Goal: Task Accomplishment & Management: Manage account settings

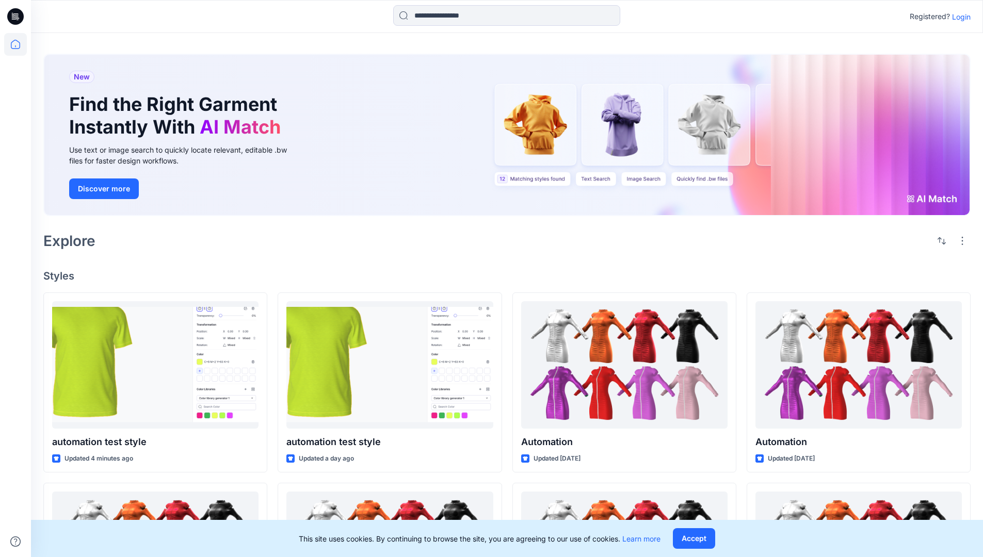
click at [958, 17] on p "Login" at bounding box center [961, 16] width 19 height 11
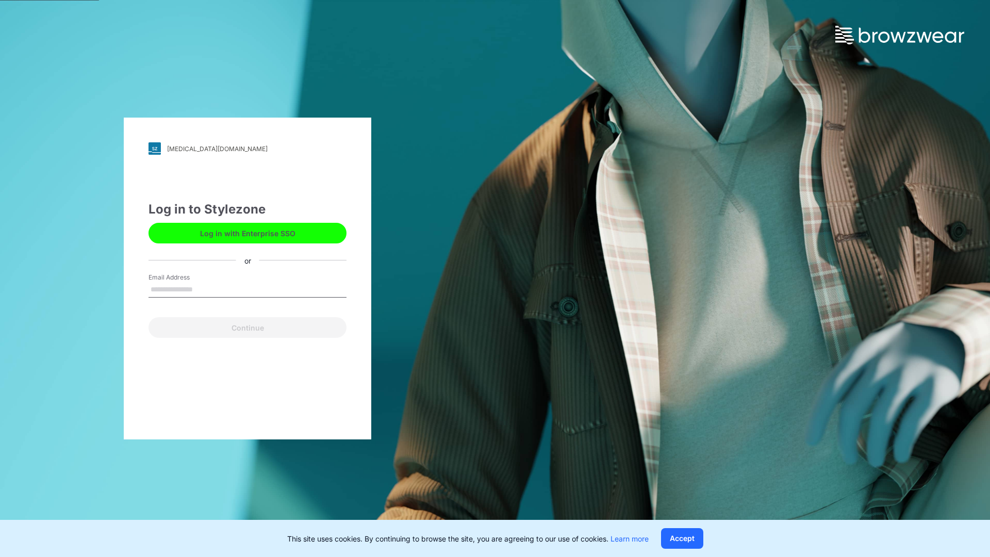
click at [204, 289] on input "Email Address" at bounding box center [248, 289] width 198 height 15
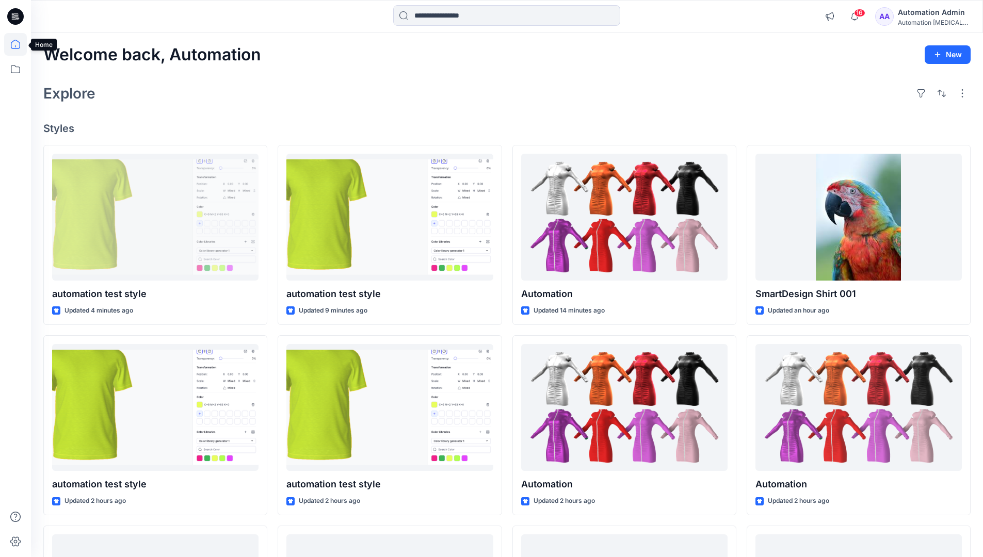
click at [20, 44] on icon at bounding box center [15, 44] width 9 height 9
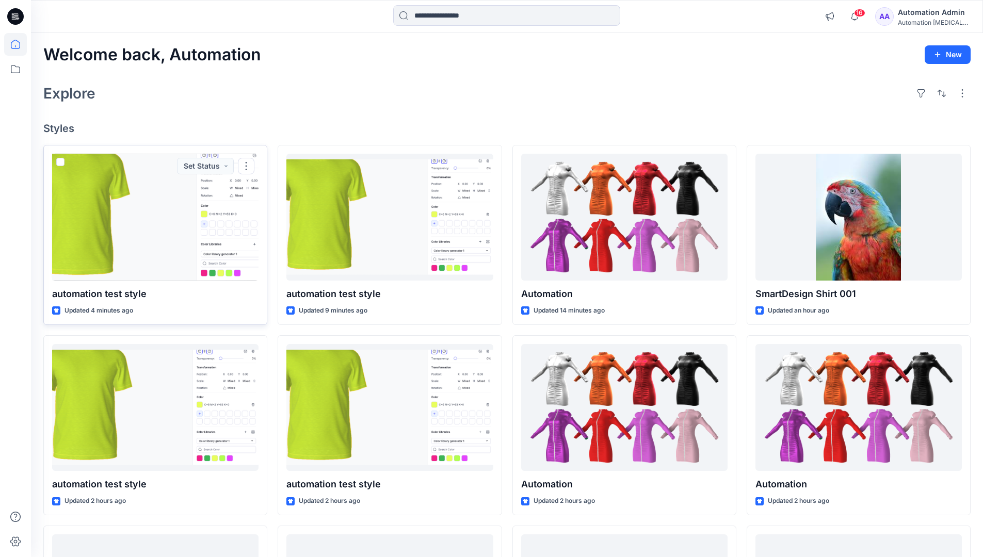
click at [58, 163] on span at bounding box center [60, 162] width 8 height 8
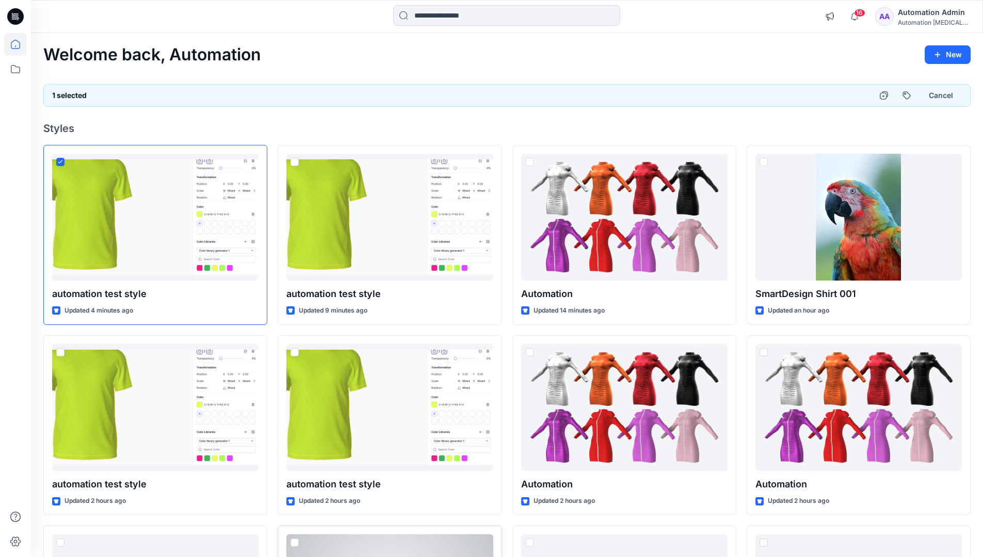
click at [294, 544] on span at bounding box center [294, 542] width 8 height 8
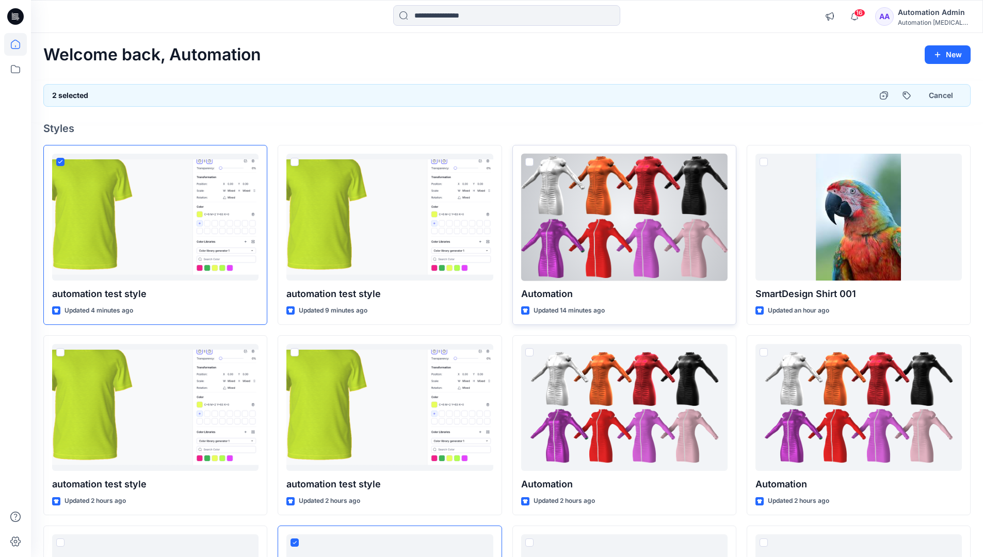
click at [531, 164] on span at bounding box center [529, 162] width 8 height 8
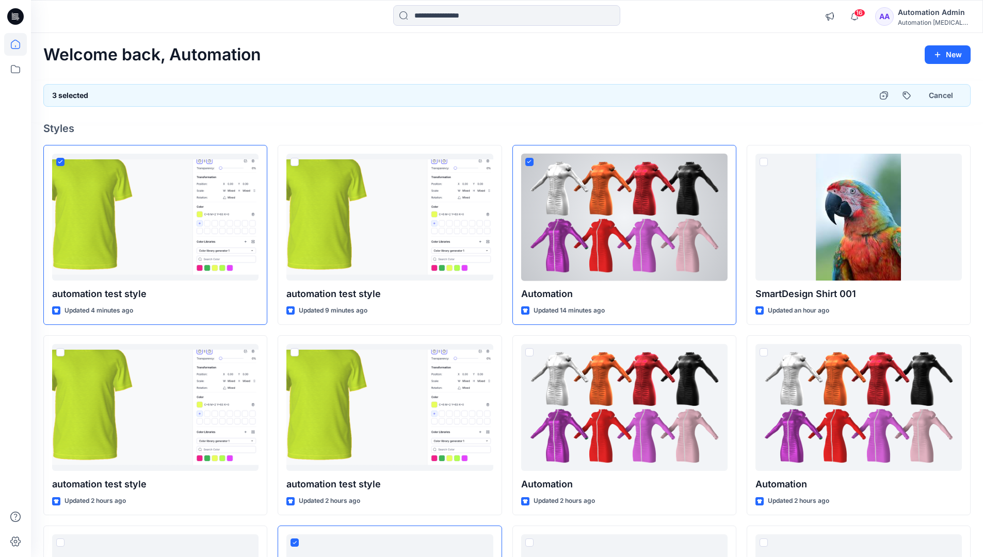
click at [835, 92] on div "3 selected Cancel" at bounding box center [506, 95] width 927 height 23
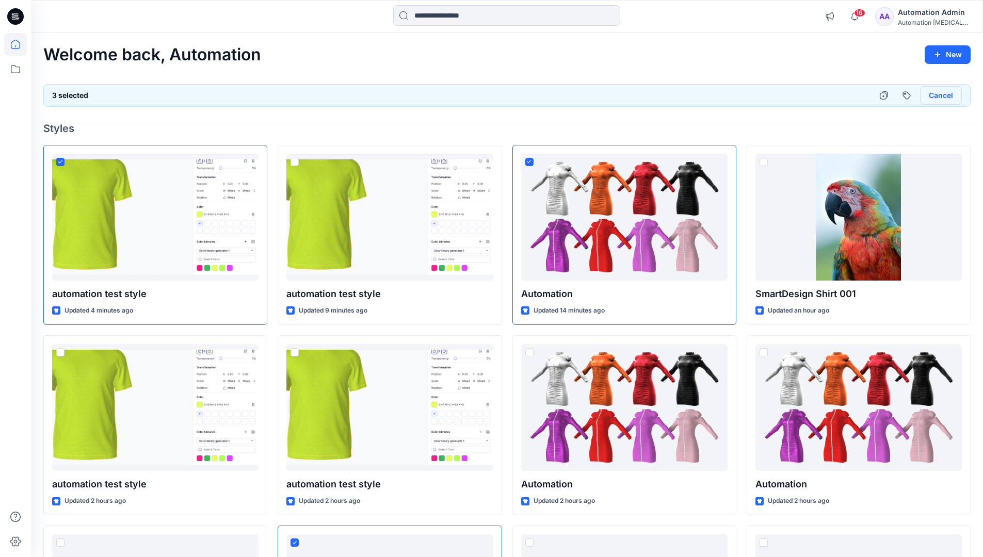
click at [935, 97] on button "Cancel" at bounding box center [941, 95] width 42 height 19
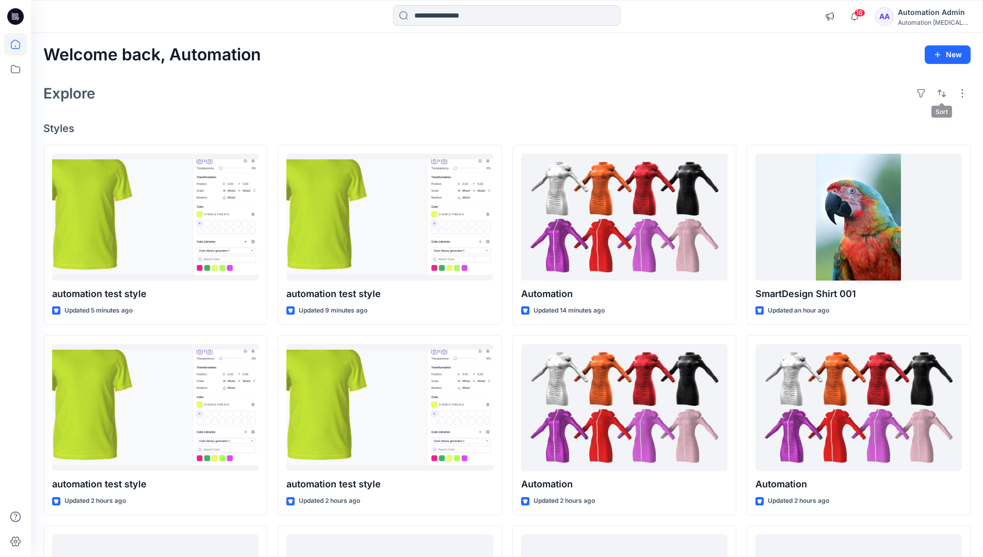
click at [927, 14] on div "Automation Admin" at bounding box center [933, 12] width 72 height 12
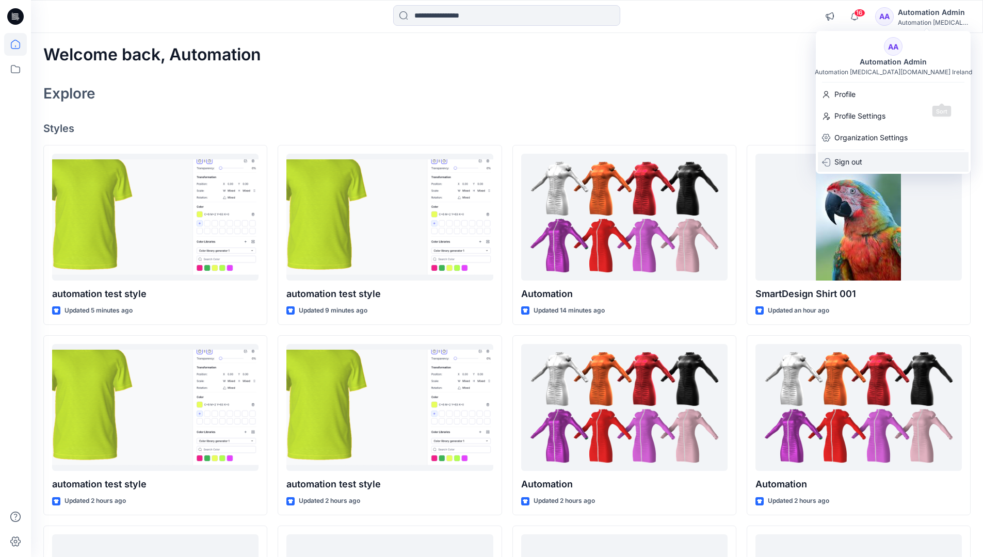
click at [899, 159] on div "Sign out" at bounding box center [893, 162] width 151 height 20
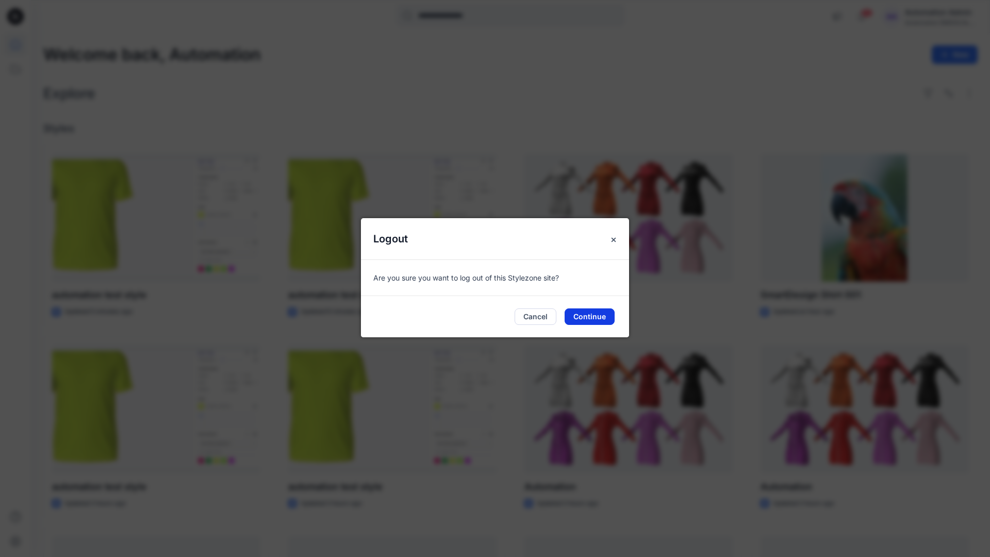
click at [596, 315] on button "Continue" at bounding box center [590, 316] width 50 height 17
